Goal: Use online tool/utility: Utilize a website feature to perform a specific function

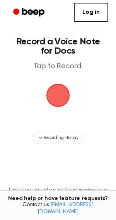
click at [60, 99] on span "button" at bounding box center [58, 95] width 22 height 22
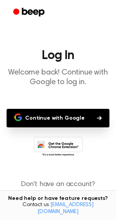
click at [51, 115] on button "Continue with Google" at bounding box center [58, 118] width 102 height 18
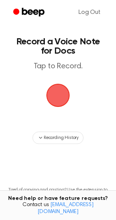
click at [51, 84] on span "button" at bounding box center [58, 95] width 22 height 22
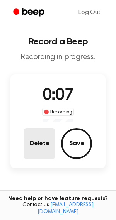
click at [40, 144] on button "Delete" at bounding box center [39, 143] width 31 height 31
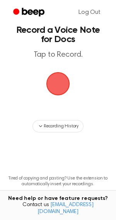
click at [47, 74] on span "button" at bounding box center [58, 84] width 22 height 22
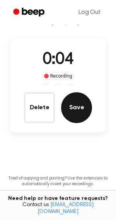
click at [77, 108] on button "Save" at bounding box center [76, 107] width 31 height 31
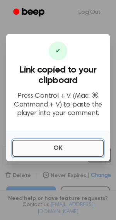
click at [34, 146] on button "OK" at bounding box center [57, 147] width 91 height 17
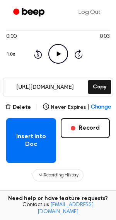
scroll to position [69, 0]
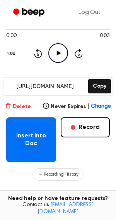
click at [28, 102] on button "Delete" at bounding box center [18, 106] width 26 height 8
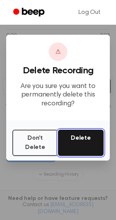
click at [81, 140] on button "Delete" at bounding box center [80, 142] width 45 height 26
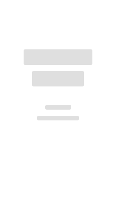
scroll to position [52, 0]
